Goal: Information Seeking & Learning: Learn about a topic

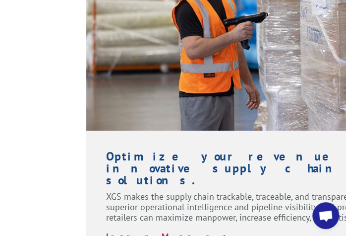
scroll to position [1076, 0]
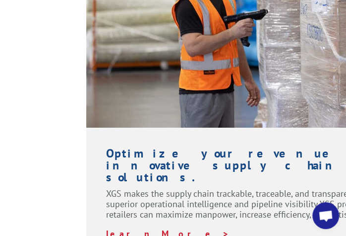
drag, startPoint x: 250, startPoint y: 235, endPoint x: 271, endPoint y: 237, distance: 20.5
drag, startPoint x: 270, startPoint y: 235, endPoint x: 304, endPoint y: 231, distance: 34.5
click at [304, 231] on div "Optimize your revenue with innovative supply chain solutions. XGS makes the sup…" at bounding box center [259, 192] width 346 height 131
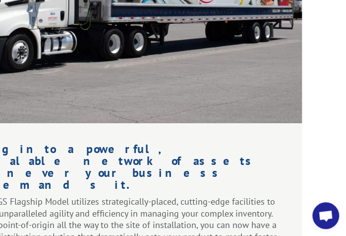
scroll to position [1558, 41]
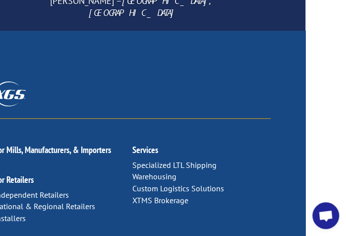
scroll to position [2549, 41]
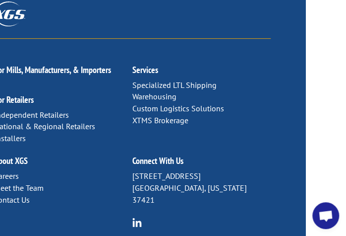
click at [290, 0] on div "For Mills, Manufacturers, & Importers For Retailers Independent Retailers Natio…" at bounding box center [132, 231] width 346 height 560
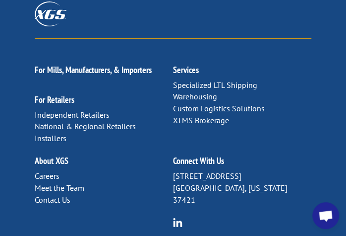
scroll to position [2549, 0]
click at [48, 182] on link "Meet the Team" at bounding box center [60, 187] width 50 height 10
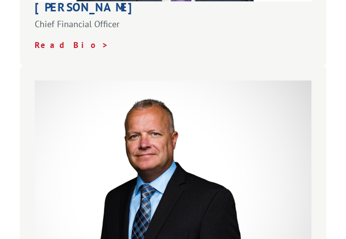
scroll to position [736, 0]
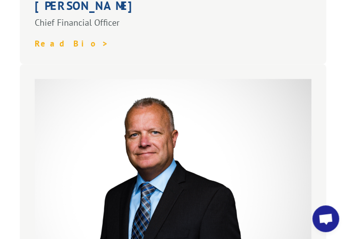
click at [59, 49] on strong "Read Bio >" at bounding box center [73, 43] width 76 height 11
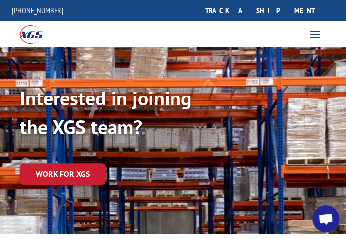
drag, startPoint x: 215, startPoint y: 159, endPoint x: 212, endPoint y: 154, distance: 6.2
click at [214, 156] on div "Interested in joining the XGS team? Work for XGS" at bounding box center [173, 145] width 306 height 118
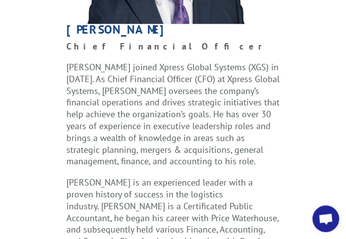
scroll to position [311, 0]
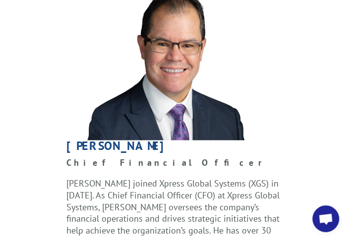
click at [186, 166] on p "Chief Financial Officer" at bounding box center [172, 167] width 213 height 21
click at [268, 96] on img at bounding box center [173, 58] width 245 height 163
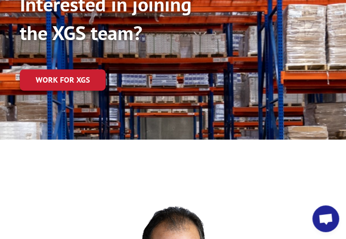
scroll to position [0, 0]
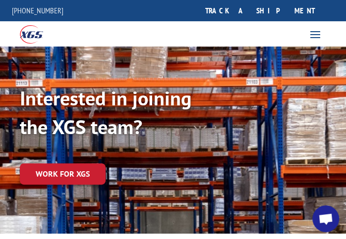
click at [314, 29] on span at bounding box center [315, 34] width 16 height 16
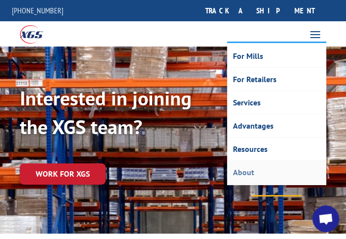
click at [243, 172] on link "About" at bounding box center [276, 172] width 97 height 23
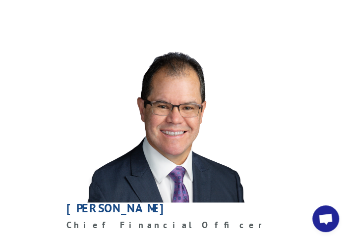
scroll to position [198, 0]
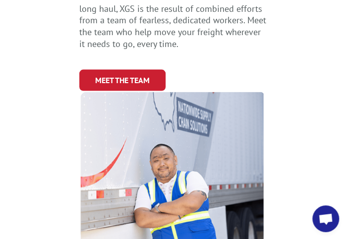
scroll to position [651, 0]
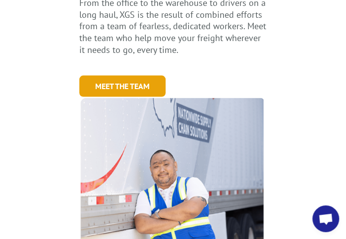
click at [123, 76] on link "Meet the Team" at bounding box center [122, 86] width 86 height 21
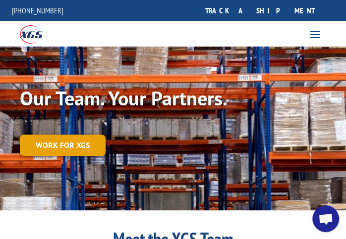
click at [64, 143] on link "Work for XGS" at bounding box center [63, 145] width 86 height 21
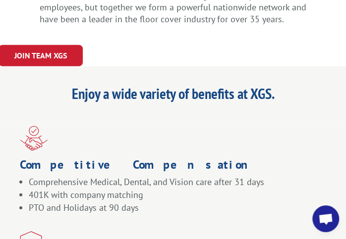
scroll to position [850, 0]
